Goal: Task Accomplishment & Management: Complete application form

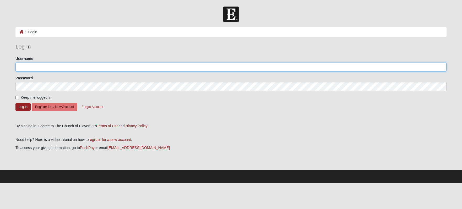
type input "johnholtz78@gmail.com"
click at [21, 107] on button "Log In" at bounding box center [22, 107] width 15 height 8
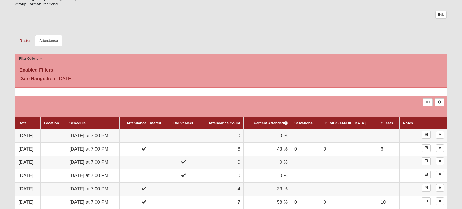
scroll to position [213, 0]
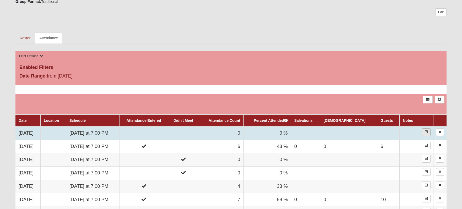
click at [427, 131] on link at bounding box center [426, 132] width 9 height 8
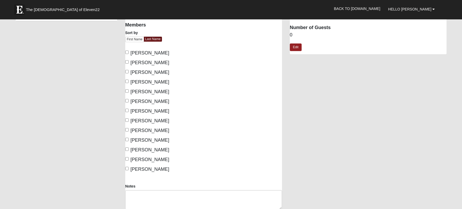
scroll to position [34, 0]
click at [128, 62] on input "Cales, David" at bounding box center [126, 61] width 3 height 3
checkbox input "true"
click at [127, 81] on input "[PERSON_NAME]" at bounding box center [126, 80] width 3 height 3
checkbox input "true"
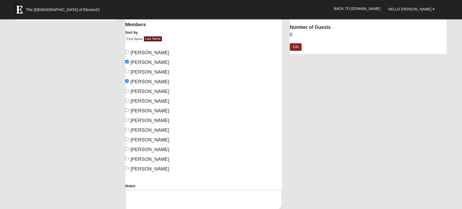
click at [127, 101] on input "[PERSON_NAME]" at bounding box center [126, 100] width 3 height 3
checkbox input "true"
click at [127, 119] on input "[PERSON_NAME]" at bounding box center [126, 119] width 3 height 3
checkbox input "true"
click at [126, 138] on input "Sanchez, Patrick" at bounding box center [126, 139] width 3 height 3
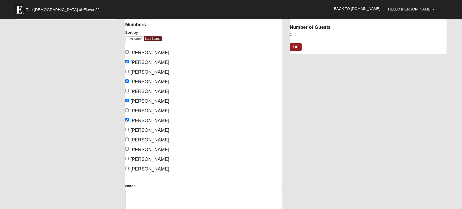
checkbox input "true"
click at [127, 167] on input "Wright, David" at bounding box center [126, 168] width 3 height 3
checkbox input "true"
click at [297, 46] on link "Edit" at bounding box center [296, 47] width 12 height 8
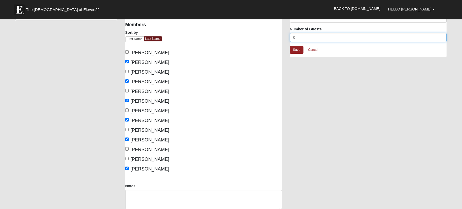
click at [300, 39] on input "0" at bounding box center [368, 37] width 157 height 9
type input "7"
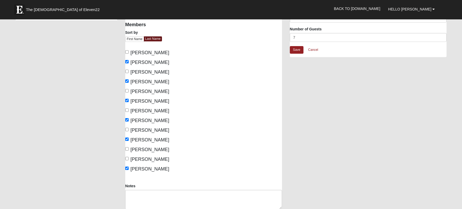
click at [295, 94] on div "Mens Holtz 32095 Attendance Attendance For 9/15/2025 Schedule We Did Not Meet" at bounding box center [285, 109] width 329 height 242
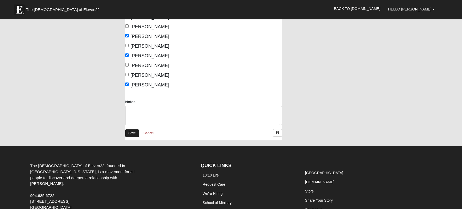
click at [131, 133] on link "Save" at bounding box center [132, 133] width 14 height 8
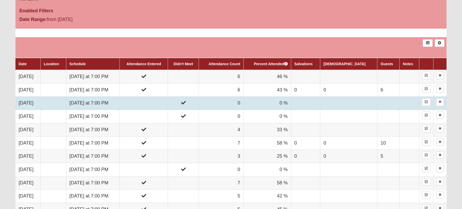
scroll to position [270, 0]
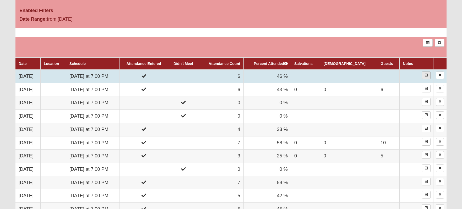
click at [423, 73] on link at bounding box center [426, 76] width 9 height 8
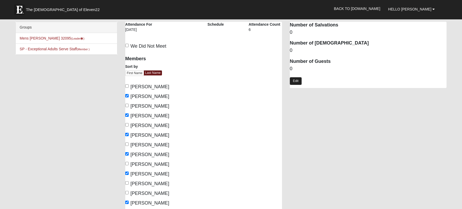
click at [297, 77] on link "Edit" at bounding box center [296, 81] width 12 height 8
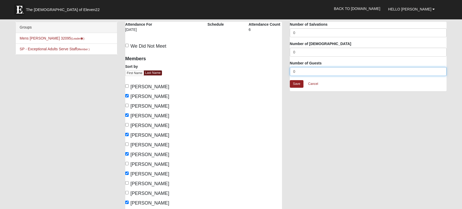
click at [300, 73] on input "0" at bounding box center [368, 71] width 157 height 9
type input "7"
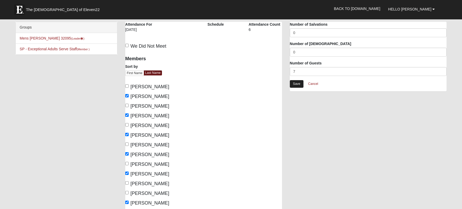
click at [298, 83] on link "Save" at bounding box center [297, 84] width 14 height 8
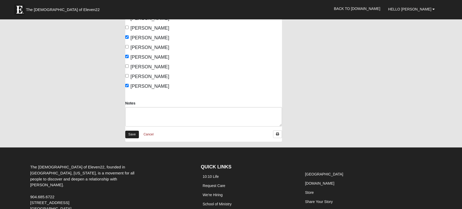
scroll to position [117, 0]
click at [133, 133] on link "Save" at bounding box center [132, 135] width 14 height 8
